Goal: Task Accomplishment & Management: Manage account settings

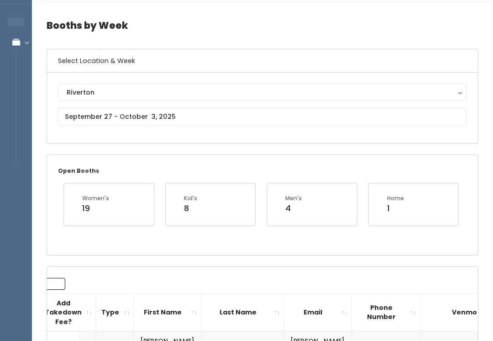
scroll to position [26, 0]
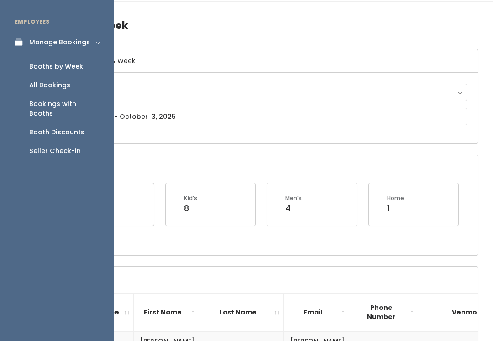
click at [18, 50] on link "Manage Bookings" at bounding box center [57, 42] width 114 height 21
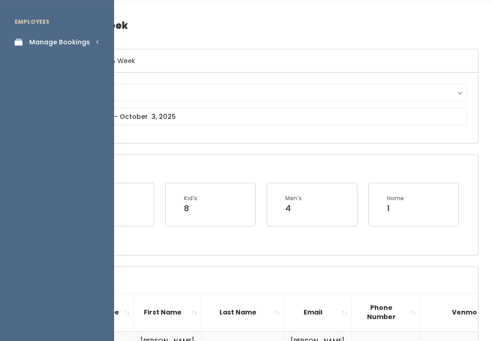
click at [28, 42] on link "Manage Bookings" at bounding box center [57, 42] width 114 height 21
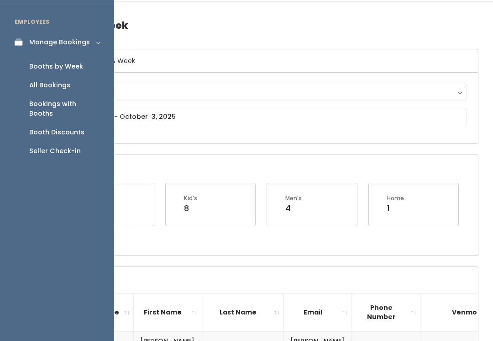
click at [51, 127] on link "Booth Discounts" at bounding box center [57, 132] width 114 height 19
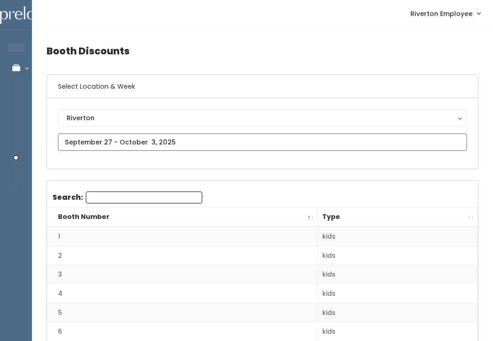
click at [279, 143] on input "text" at bounding box center [262, 141] width 409 height 17
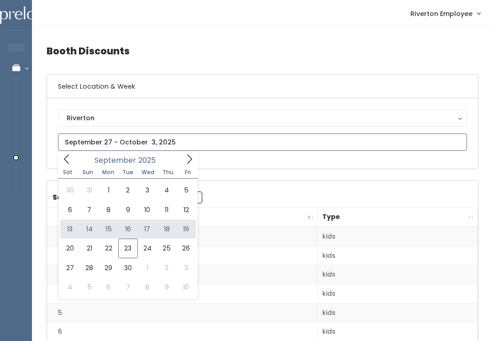
type input "[DATE] to [DATE]"
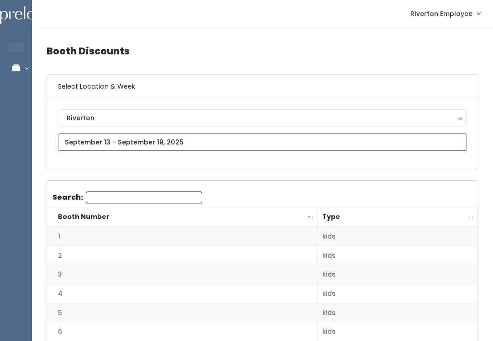
click at [205, 143] on input "text" at bounding box center [262, 141] width 409 height 17
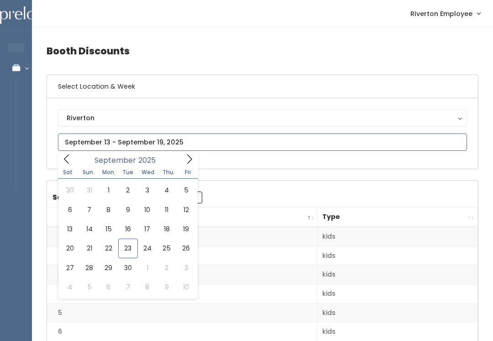
type input "September 20 to September 26"
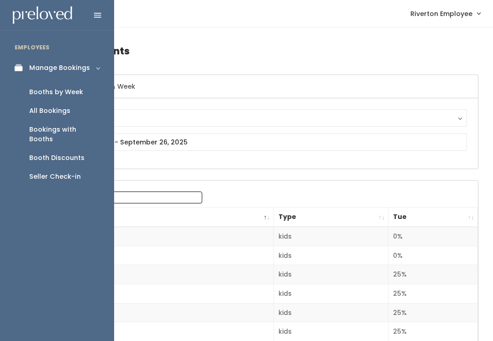
click at [59, 94] on div "Booths by Week" at bounding box center [56, 92] width 54 height 10
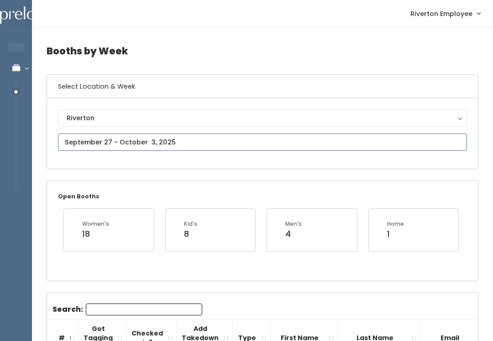
click at [197, 139] on input "text" at bounding box center [262, 141] width 409 height 17
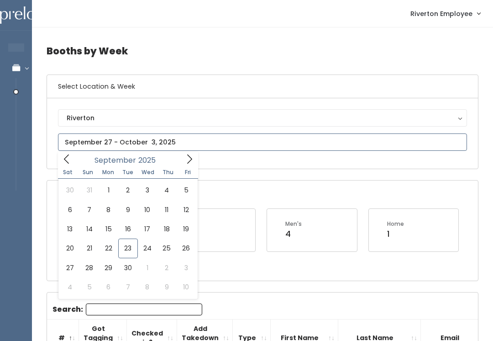
type input "[DATE] to [DATE]"
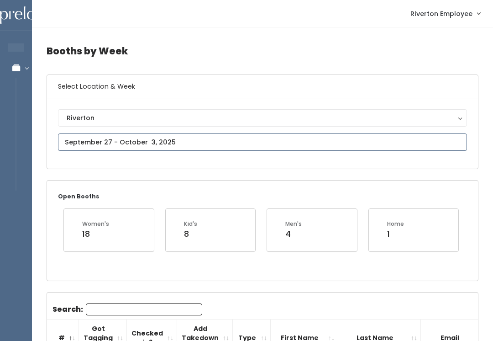
click at [180, 137] on input "text" at bounding box center [262, 141] width 409 height 17
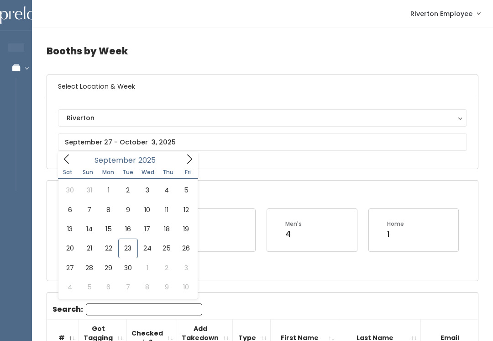
click at [243, 258] on div "Kid's 8" at bounding box center [211, 235] width 102 height 54
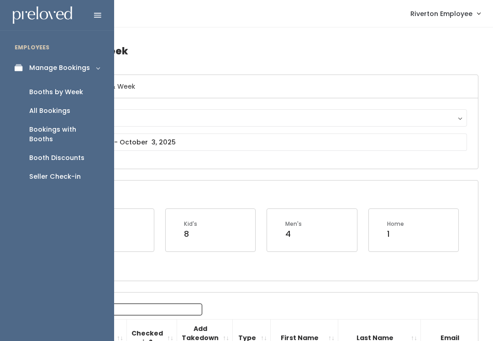
click at [32, 153] on div "Booth Discounts" at bounding box center [56, 158] width 55 height 10
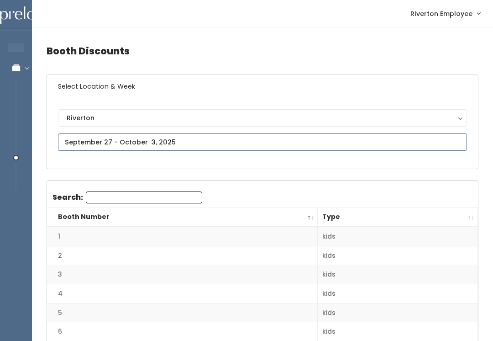
click at [93, 136] on input "text" at bounding box center [262, 141] width 409 height 17
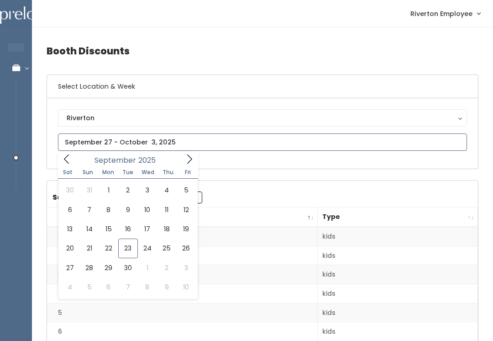
type input "[DATE] to [DATE]"
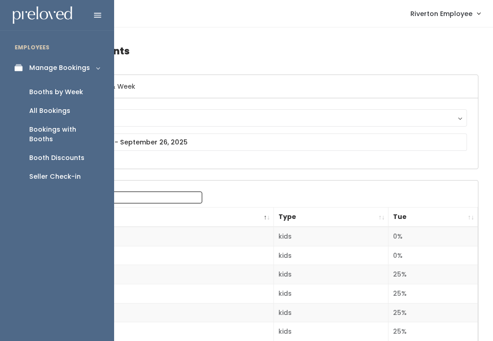
click at [74, 153] on div "Booth Discounts" at bounding box center [56, 158] width 55 height 10
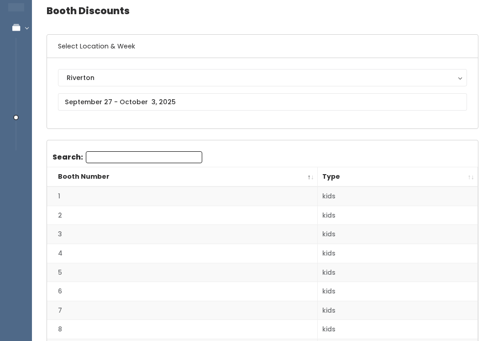
scroll to position [63, 0]
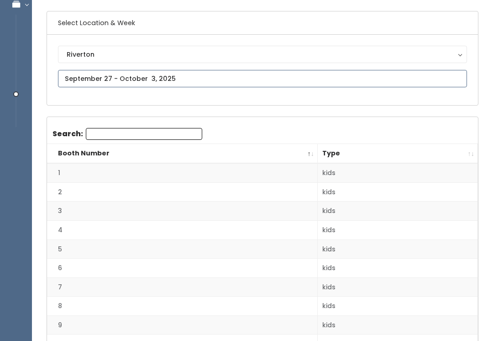
click at [235, 74] on input "text" at bounding box center [262, 78] width 409 height 17
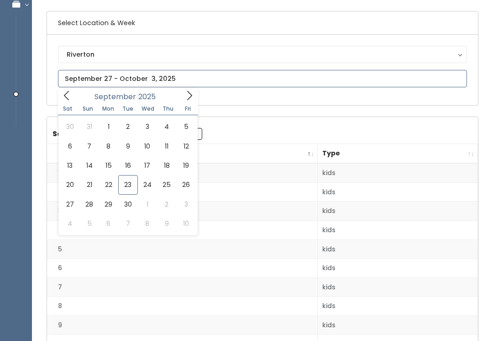
type input "September 20 to September 26"
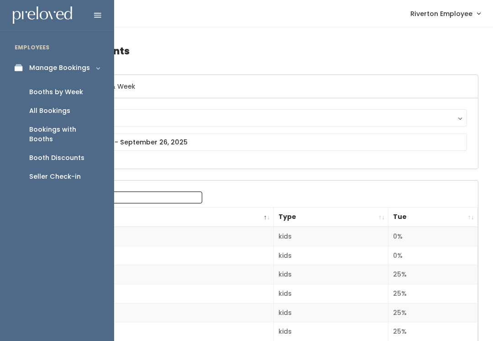
click at [77, 153] on div "Booth Discounts" at bounding box center [56, 158] width 55 height 10
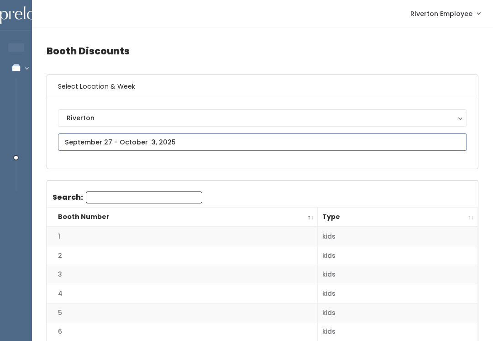
click at [81, 140] on input "text" at bounding box center [262, 141] width 409 height 17
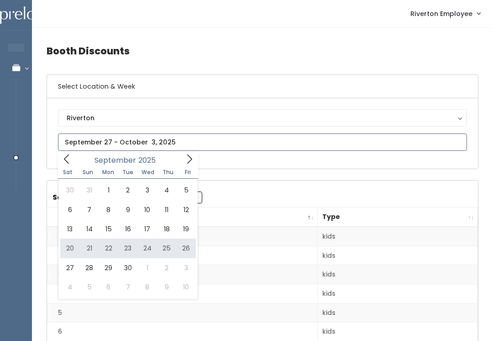
type input "[DATE] to [DATE]"
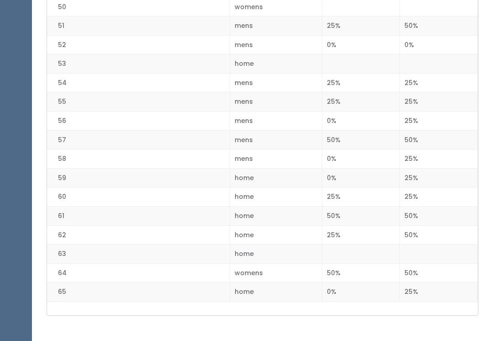
scroll to position [1161, 0]
click at [380, 95] on td "25%" at bounding box center [361, 101] width 78 height 19
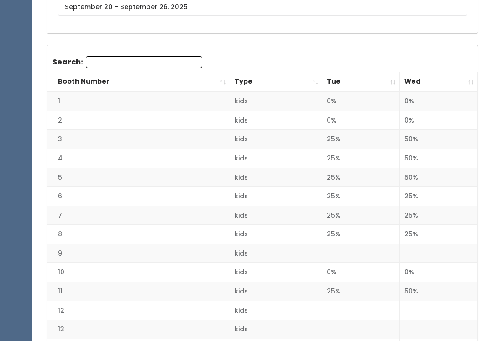
scroll to position [135, 0]
